Goal: Navigation & Orientation: Find specific page/section

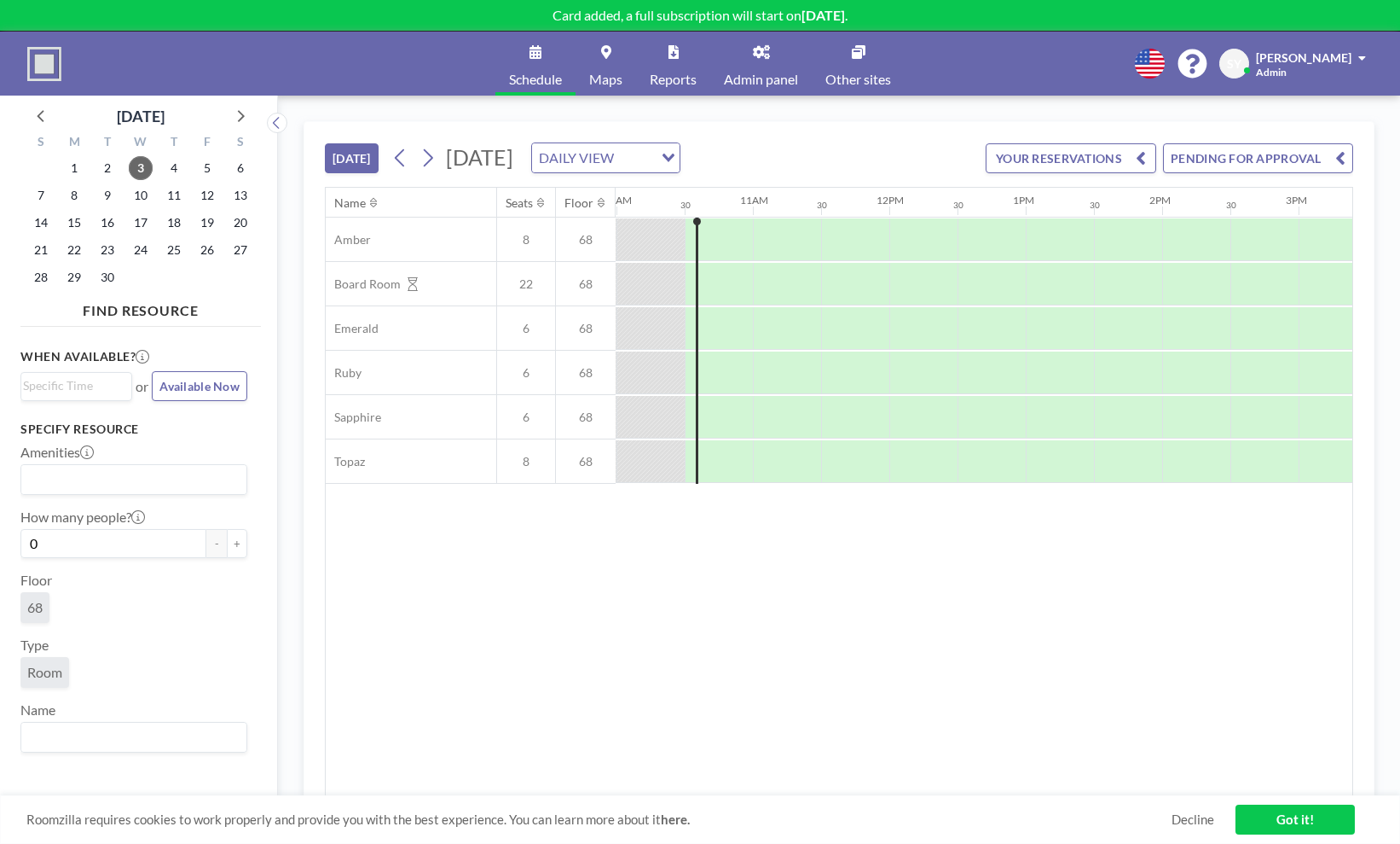
scroll to position [0, 1365]
click at [736, 74] on span "Admin panel" at bounding box center [760, 80] width 74 height 13
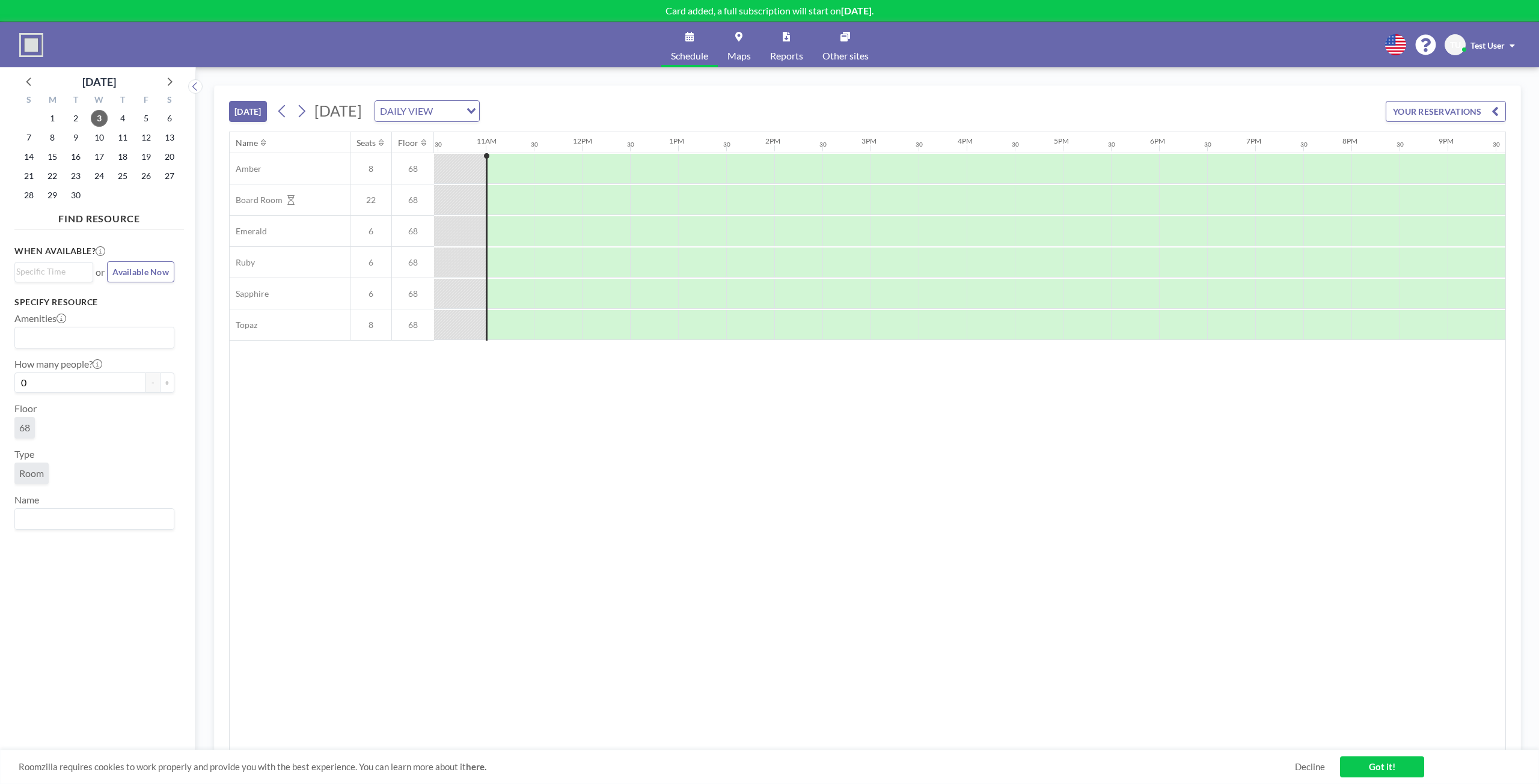
scroll to position [0, 1010]
drag, startPoint x: 843, startPoint y: 583, endPoint x: 846, endPoint y: 575, distance: 8.5
click at [843, 583] on div "Name Seats Floor 12AM 30 1AM 30 2AM 30 3AM 30 4AM 30 5AM 30 6AM 30 7AM 30 8AM 3…" at bounding box center [867, 441] width 1276 height 618
click at [736, 54] on span "Maps" at bounding box center [739, 56] width 24 height 9
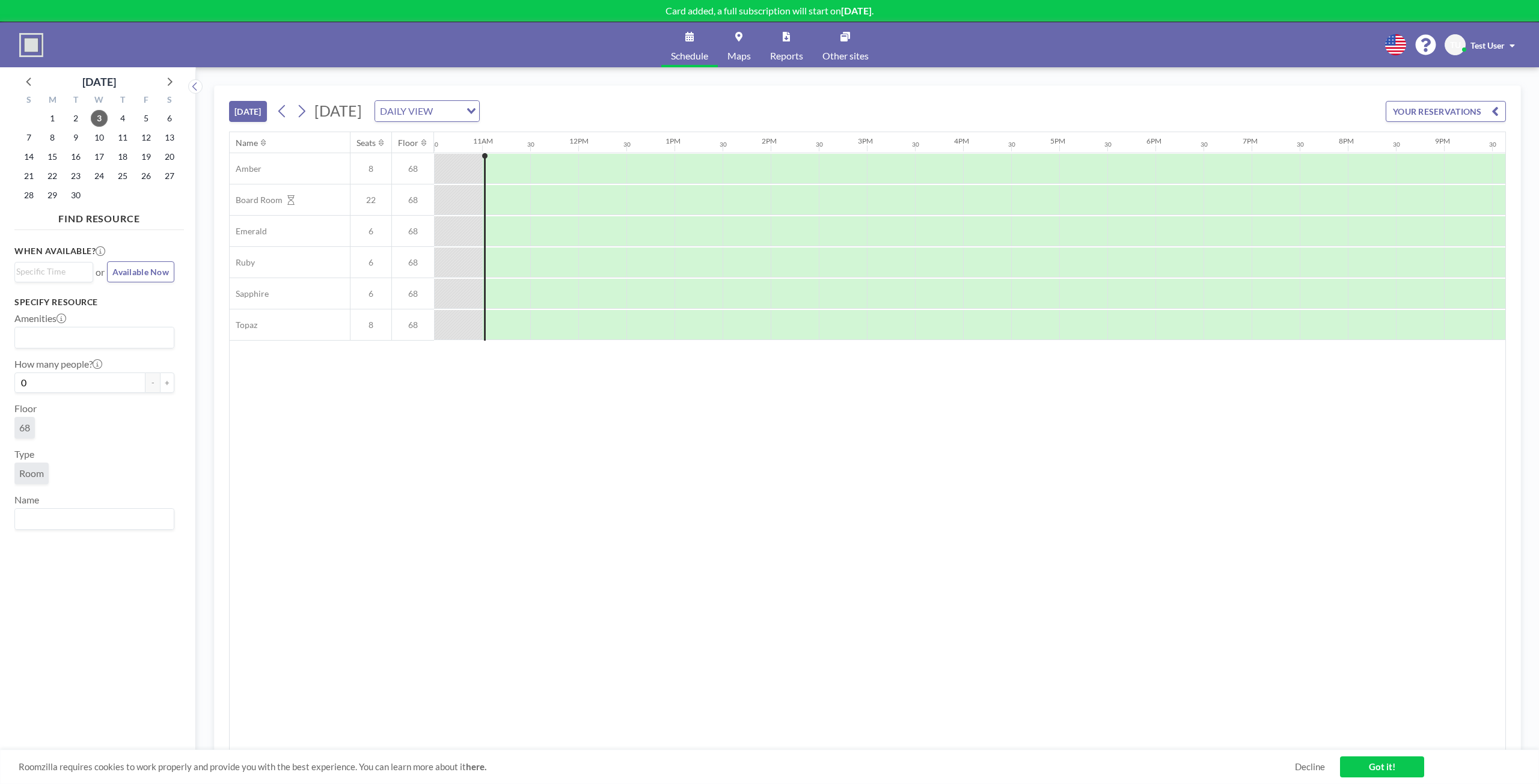
click at [1486, 41] on span "Test User" at bounding box center [1487, 45] width 34 height 10
click at [1469, 83] on span "Log out" at bounding box center [1478, 82] width 28 height 12
click at [828, 51] on span "Admin panel" at bounding box center [812, 56] width 52 height 9
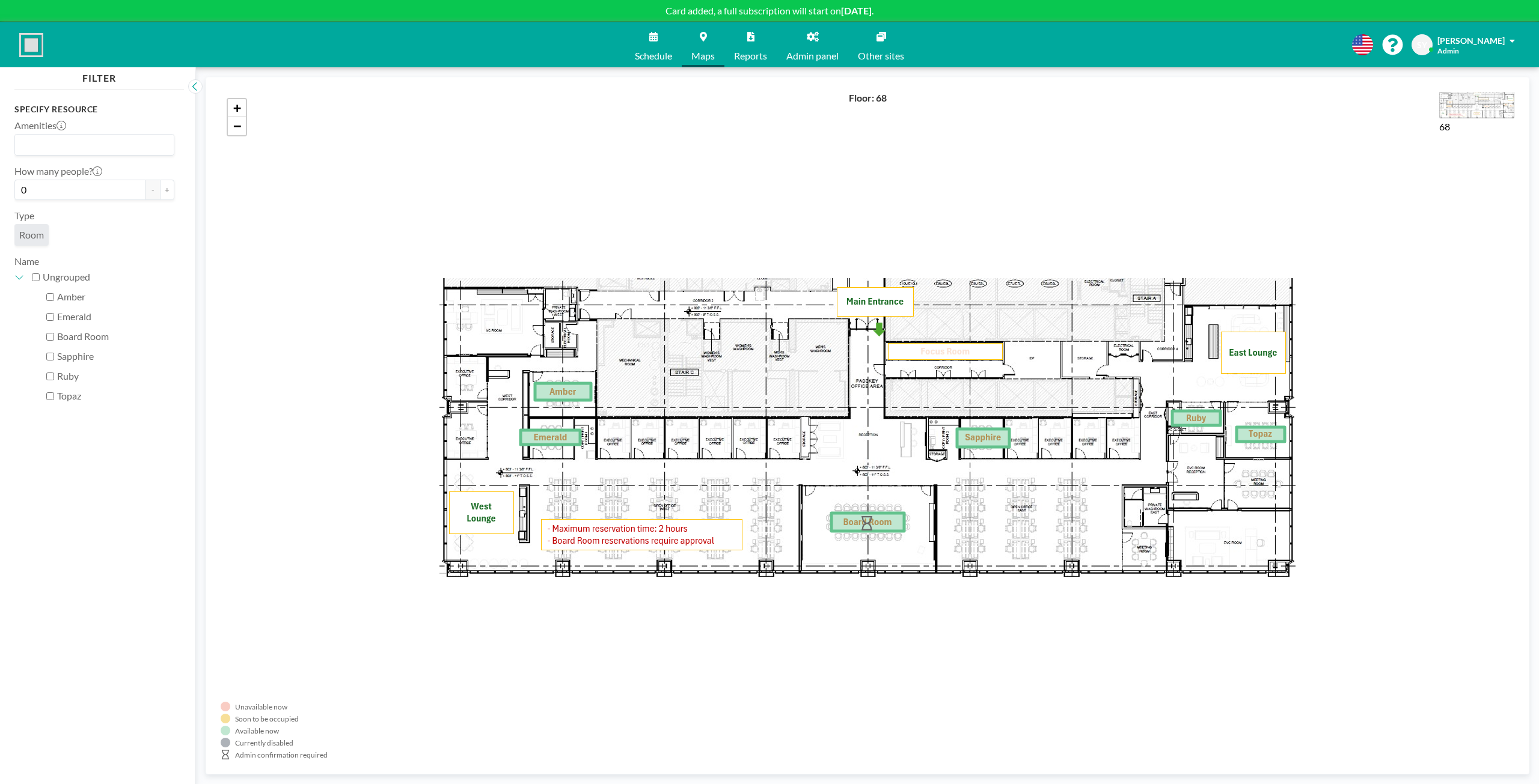
click at [668, 53] on span "Schedule" at bounding box center [653, 56] width 37 height 9
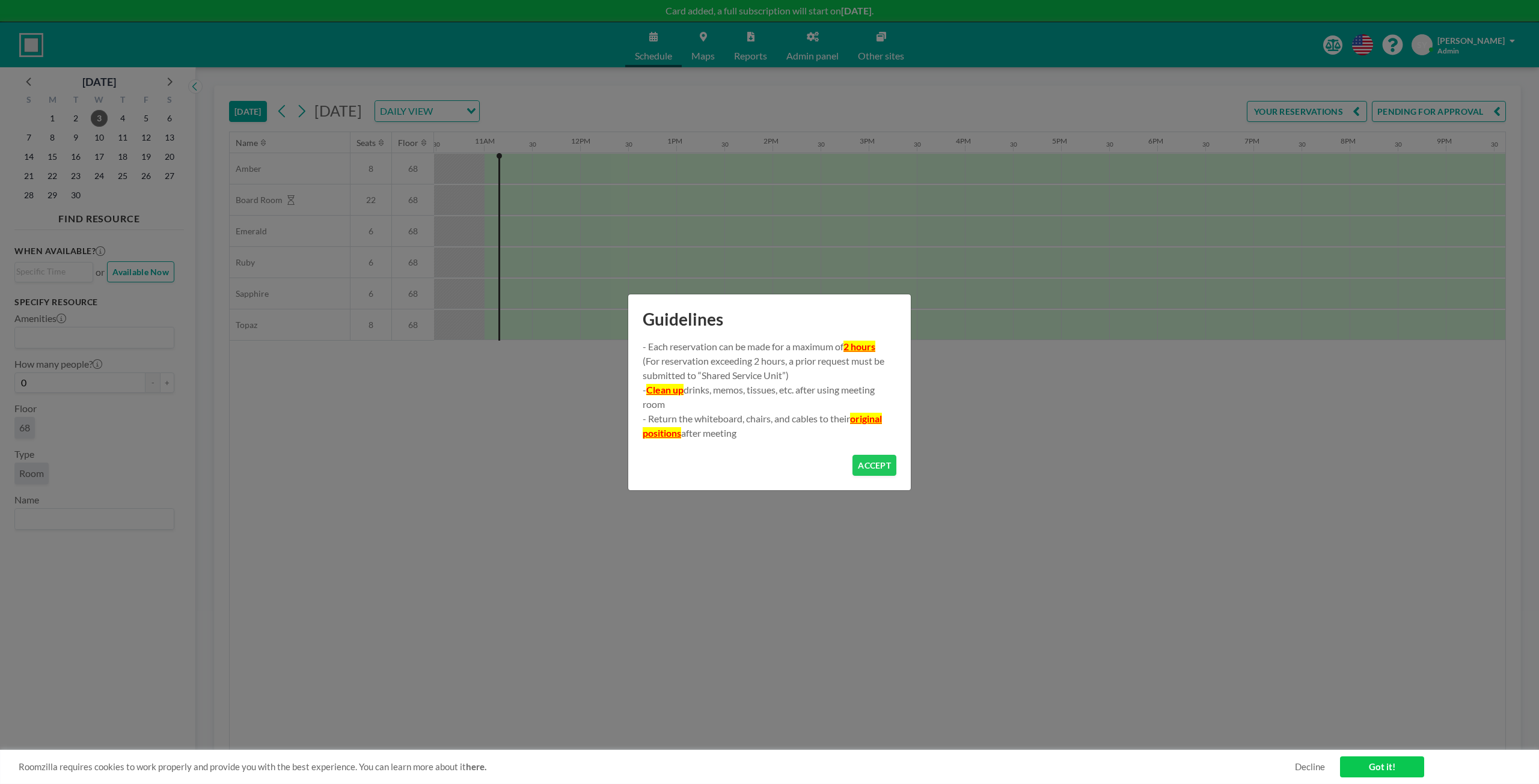
scroll to position [0, 1010]
click at [892, 466] on button "ACCEPT" at bounding box center [874, 465] width 44 height 21
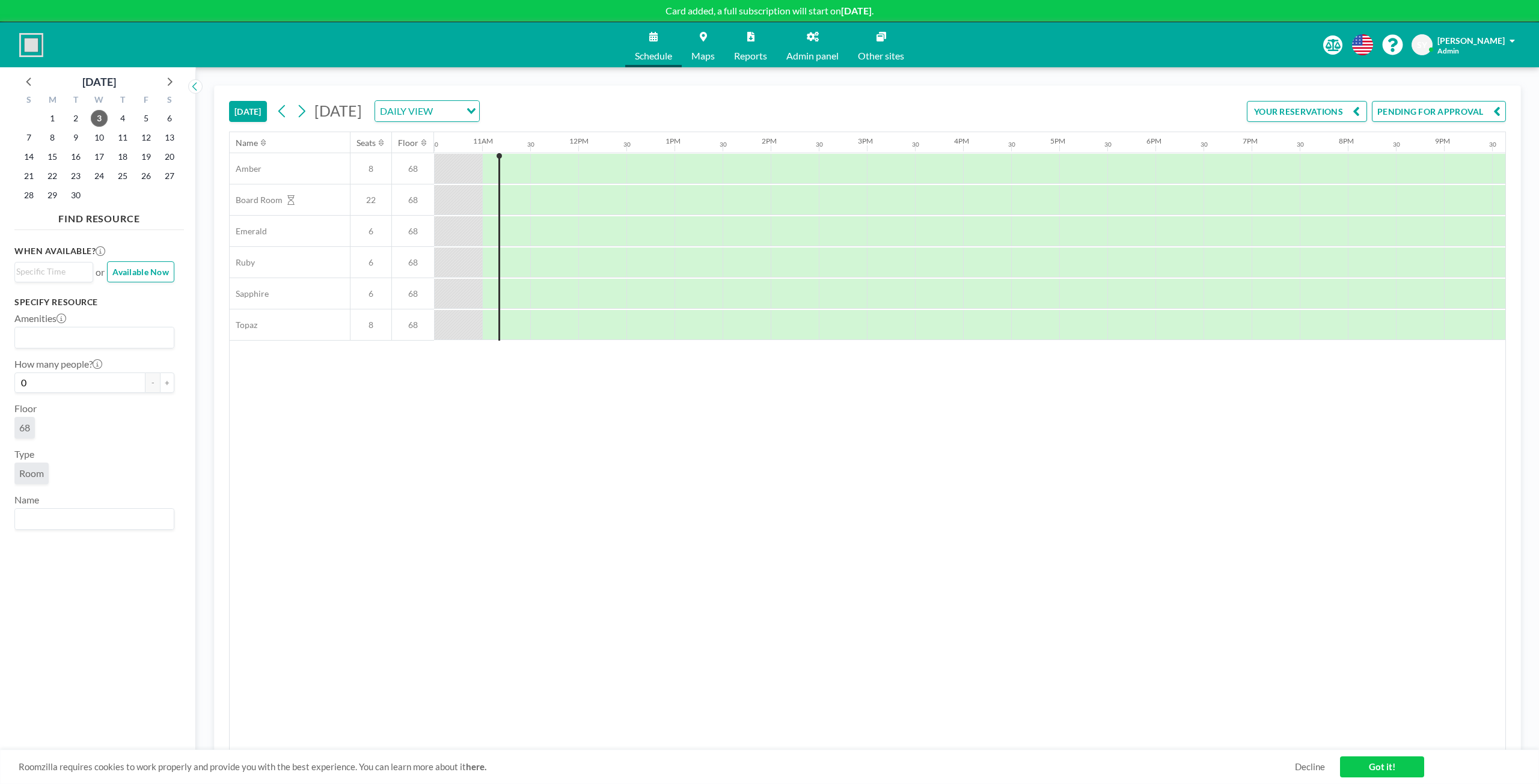
click at [811, 52] on span "Admin panel" at bounding box center [812, 56] width 52 height 9
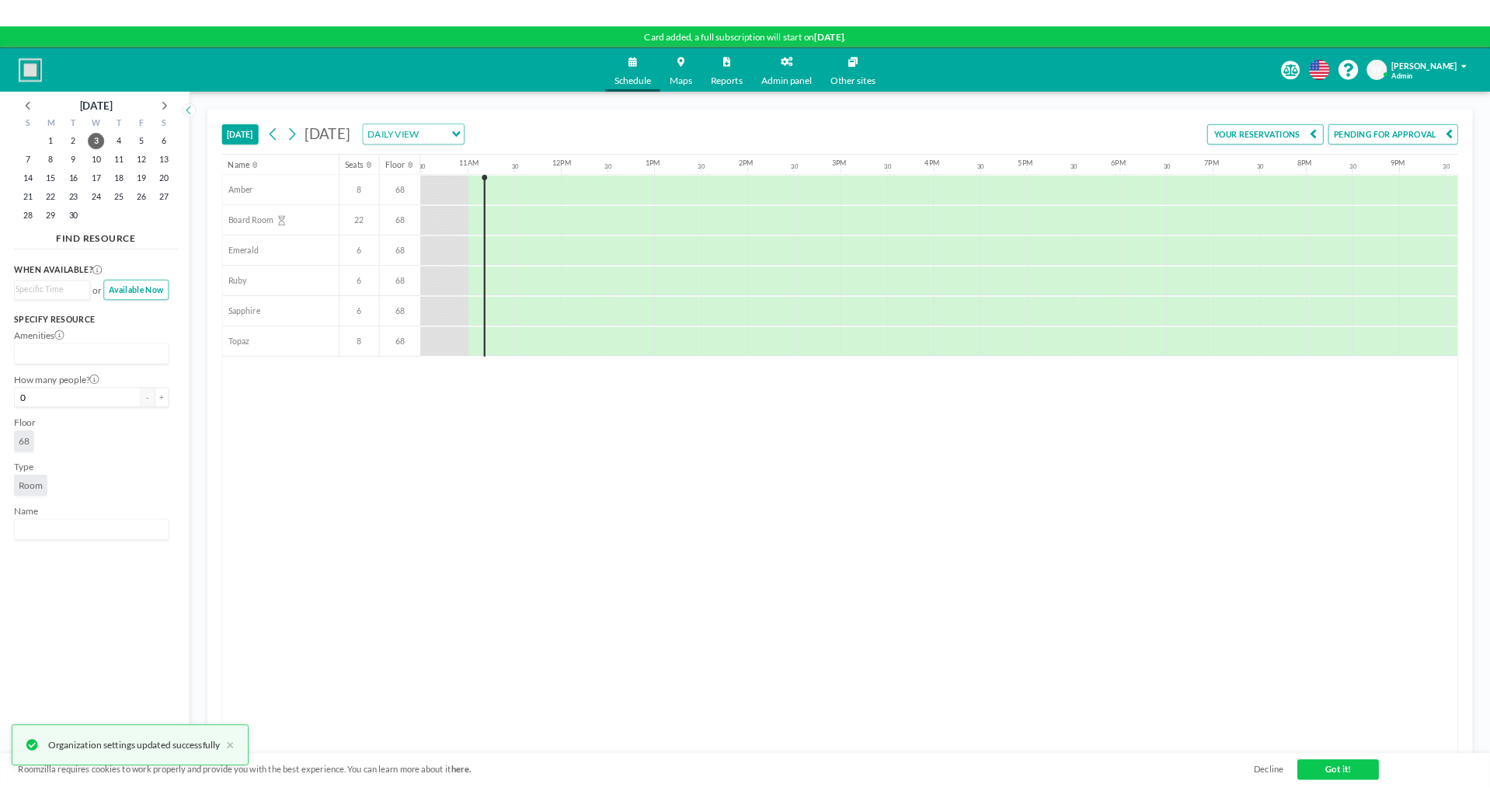
scroll to position [0, 1305]
